Goal: Task Accomplishment & Management: Use online tool/utility

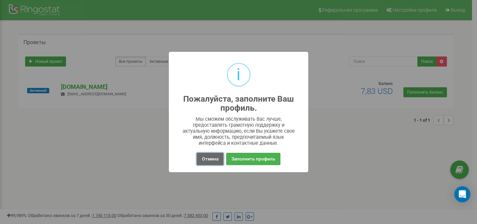
click at [209, 159] on button "Отмена" at bounding box center [210, 159] width 26 height 12
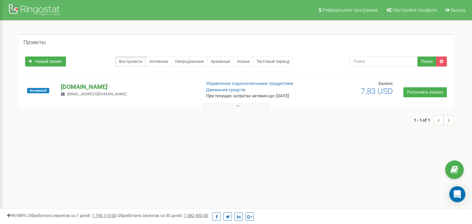
click at [99, 87] on p "[DOMAIN_NAME]" at bounding box center [128, 87] width 134 height 9
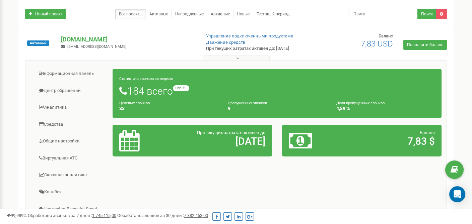
scroll to position [33, 0]
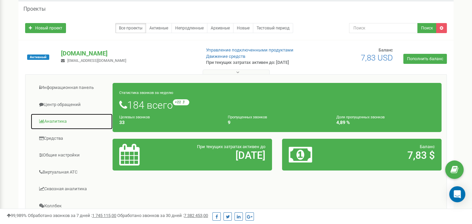
click at [57, 120] on link "Аналитика" at bounding box center [71, 122] width 82 height 16
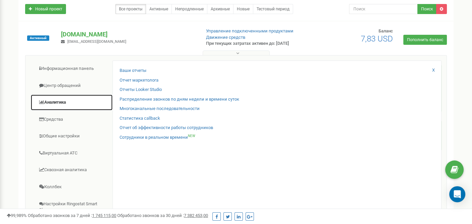
scroll to position [67, 0]
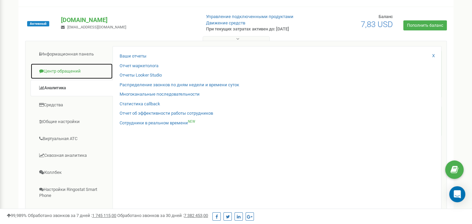
click at [61, 70] on link "Центр обращений" at bounding box center [71, 71] width 82 height 16
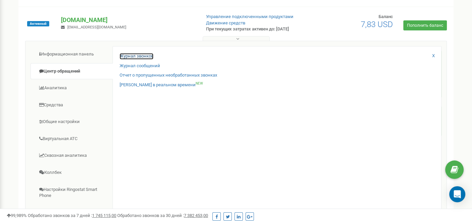
click at [144, 56] on link "Журнал звонков" at bounding box center [137, 56] width 34 height 6
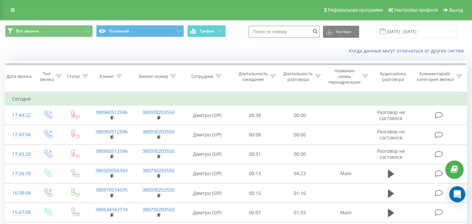
click at [285, 31] on input at bounding box center [283, 32] width 71 height 12
paste input "0662446815"
type input "0662446815"
click at [318, 31] on icon "submit" at bounding box center [315, 30] width 6 height 4
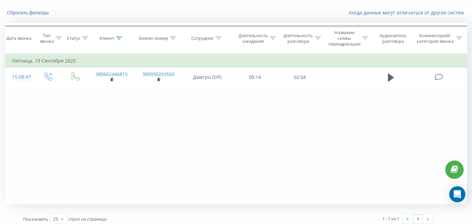
scroll to position [43, 0]
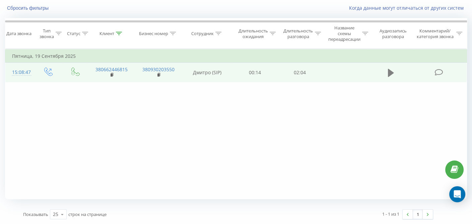
click at [388, 70] on icon at bounding box center [391, 73] width 6 height 8
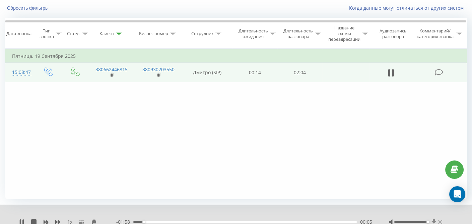
drag, startPoint x: 411, startPoint y: 221, endPoint x: 431, endPoint y: 218, distance: 20.3
click at [431, 219] on div at bounding box center [416, 222] width 55 height 7
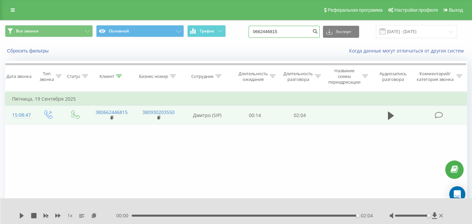
click at [296, 31] on input "0662446815" at bounding box center [283, 32] width 71 height 12
paste input "39454021"
type input "0639454021"
click at [318, 31] on icon "submit" at bounding box center [315, 30] width 6 height 4
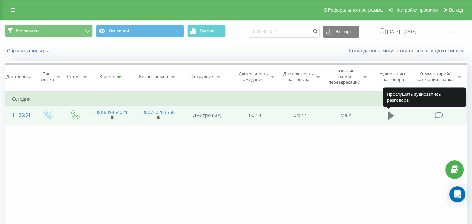
click at [390, 116] on icon at bounding box center [391, 116] width 6 height 8
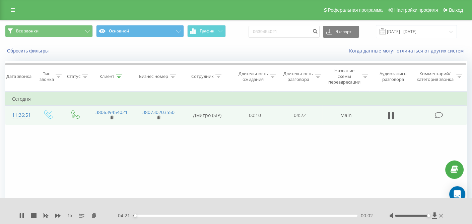
drag, startPoint x: 412, startPoint y: 217, endPoint x: 428, endPoint y: 215, distance: 15.5
click at [428, 215] on div "Accessibility label" at bounding box center [428, 216] width 3 height 3
click at [20, 218] on icon at bounding box center [20, 215] width 1 height 5
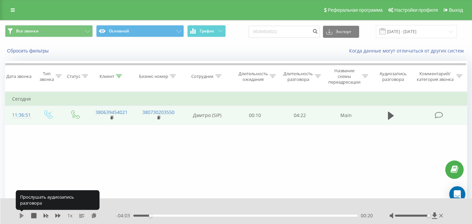
click at [22, 215] on icon at bounding box center [22, 215] width 4 height 5
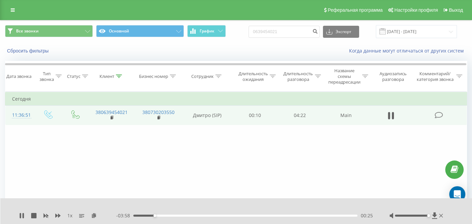
click at [139, 215] on div "00:25" at bounding box center [245, 216] width 224 height 2
click at [21, 215] on icon at bounding box center [20, 215] width 1 height 5
